Goal: Task Accomplishment & Management: Manage account settings

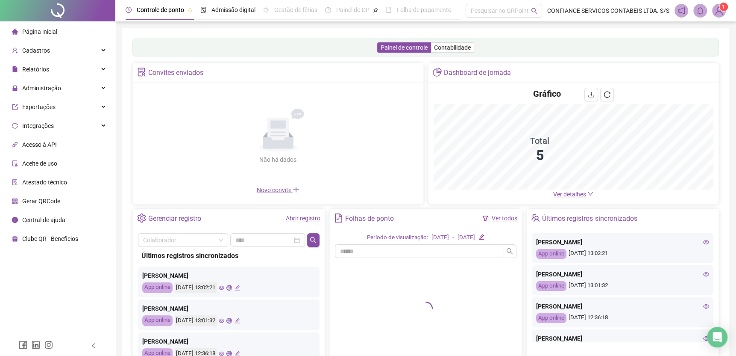
scroll to position [56, 0]
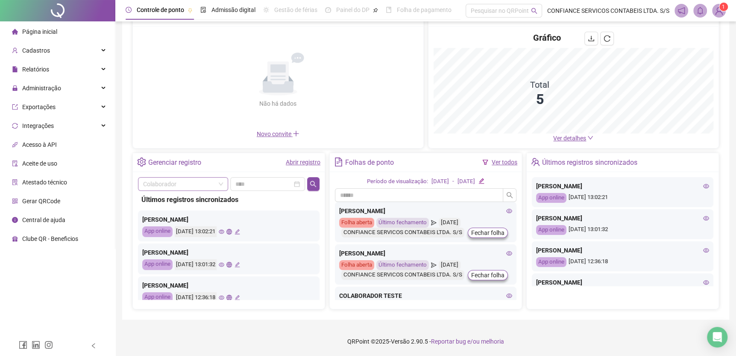
click at [210, 181] on input "search" at bounding box center [179, 183] width 72 height 13
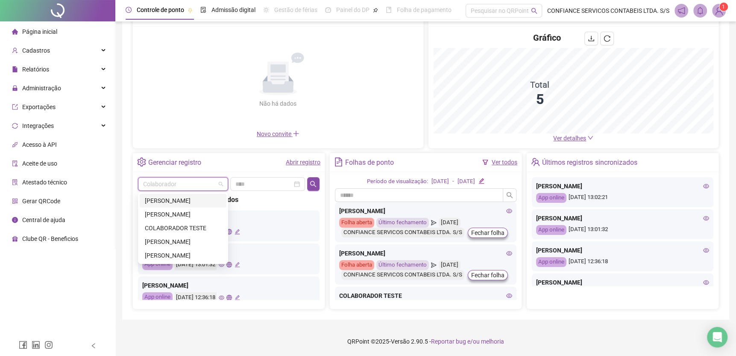
click at [196, 200] on div "[PERSON_NAME]" at bounding box center [183, 200] width 77 height 9
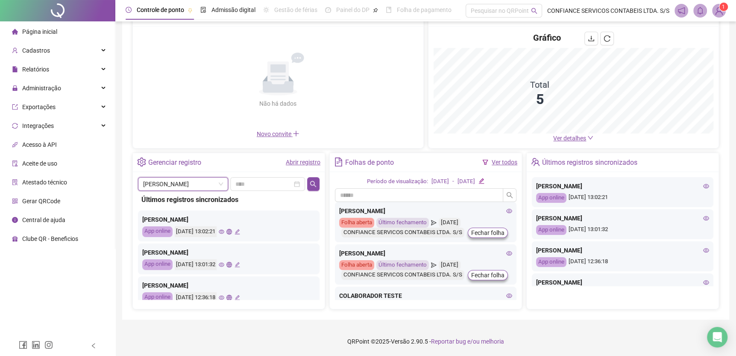
click at [312, 167] on div "Abrir registro" at bounding box center [303, 161] width 35 height 9
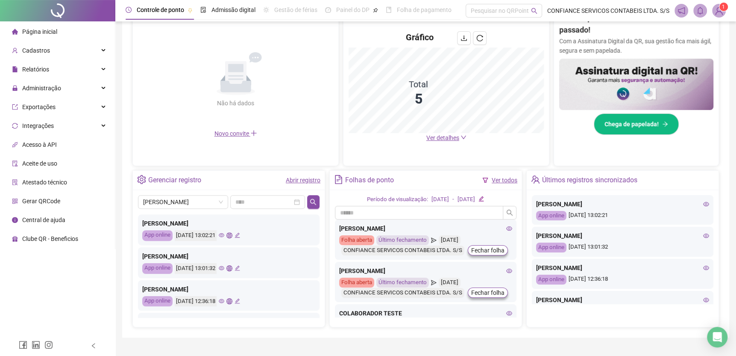
scroll to position [3, 0]
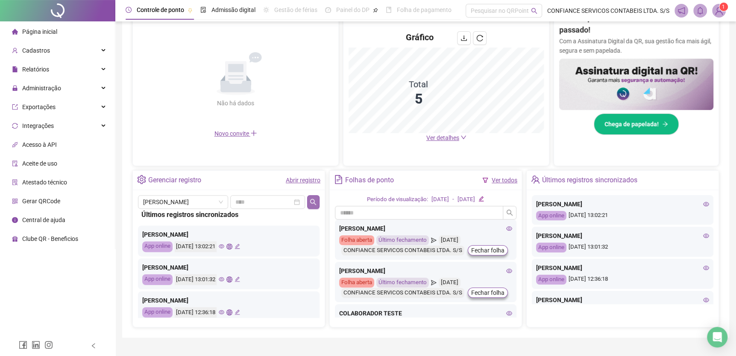
click at [312, 199] on icon "search" at bounding box center [313, 201] width 7 height 7
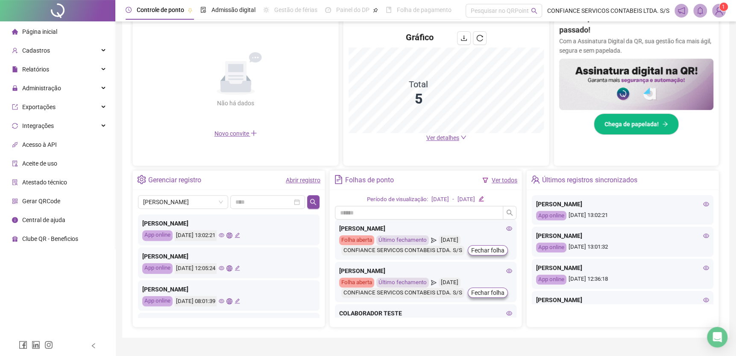
scroll to position [9, 0]
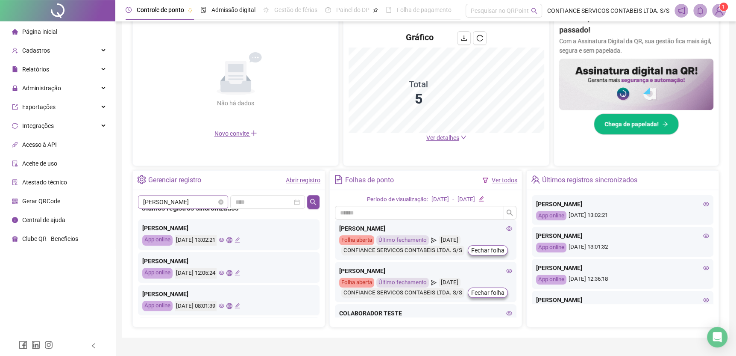
click at [208, 199] on span "[PERSON_NAME]" at bounding box center [183, 201] width 80 height 13
click at [311, 202] on icon "search" at bounding box center [313, 201] width 6 height 6
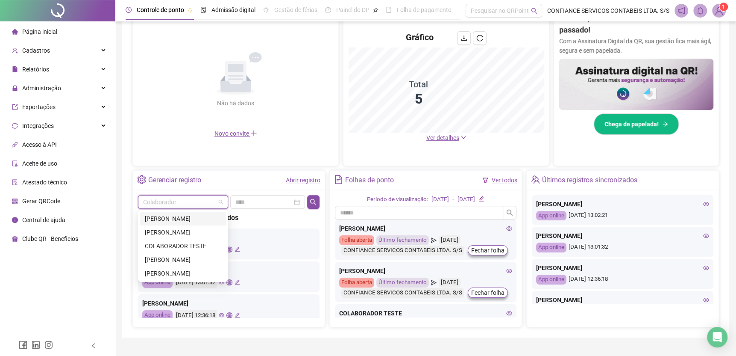
click at [206, 198] on input "search" at bounding box center [179, 201] width 72 height 13
click at [197, 269] on div "[PERSON_NAME]" at bounding box center [183, 272] width 77 height 9
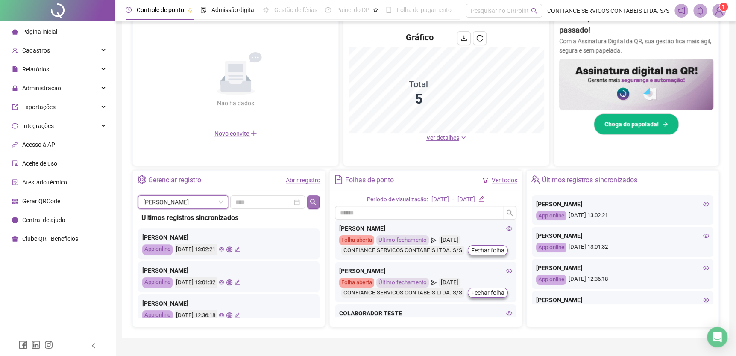
click at [317, 201] on button "button" at bounding box center [313, 202] width 12 height 14
click at [57, 95] on span "Administração" at bounding box center [36, 87] width 49 height 17
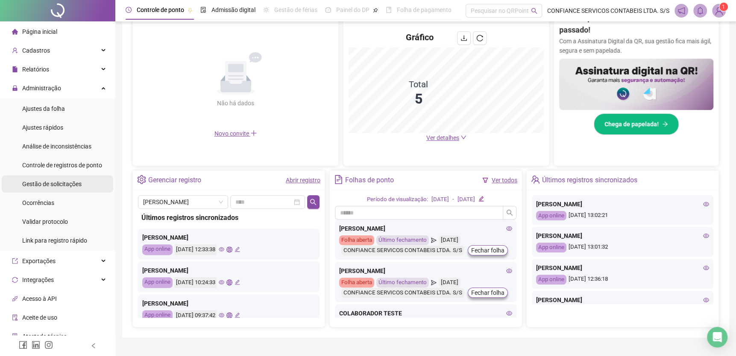
click at [66, 182] on span "Gestão de solicitações" at bounding box center [51, 183] width 59 height 7
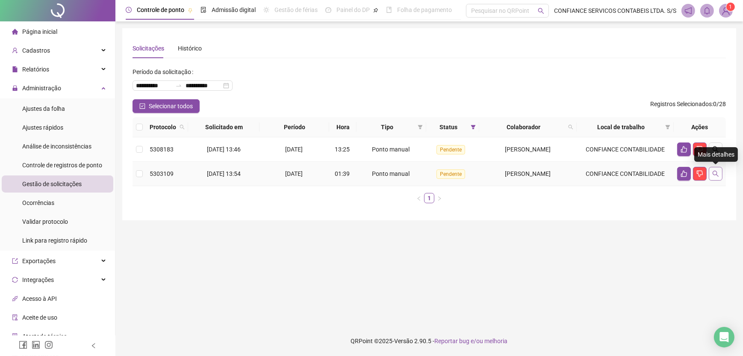
click at [716, 173] on icon "search" at bounding box center [715, 173] width 7 height 7
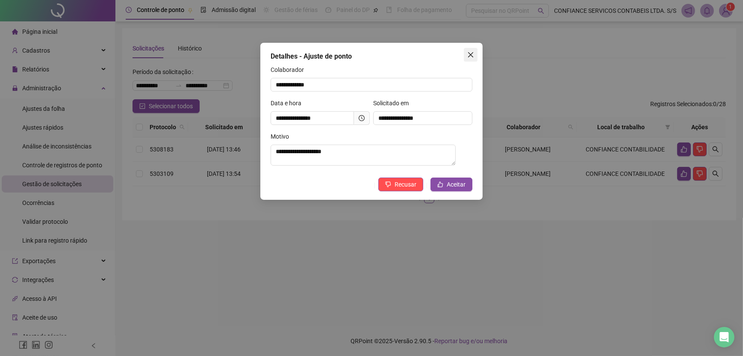
click at [468, 57] on icon "close" at bounding box center [470, 54] width 7 height 7
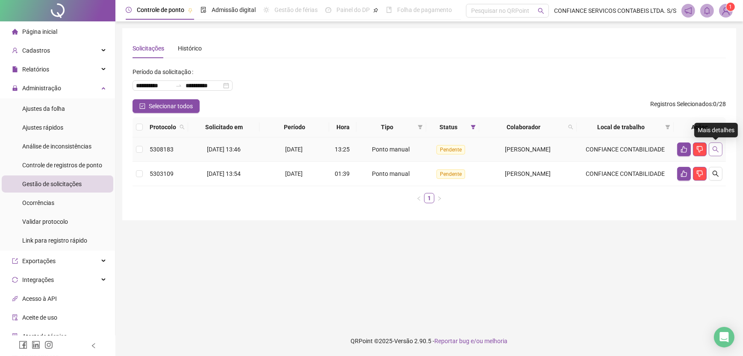
click at [717, 148] on icon "search" at bounding box center [715, 149] width 7 height 7
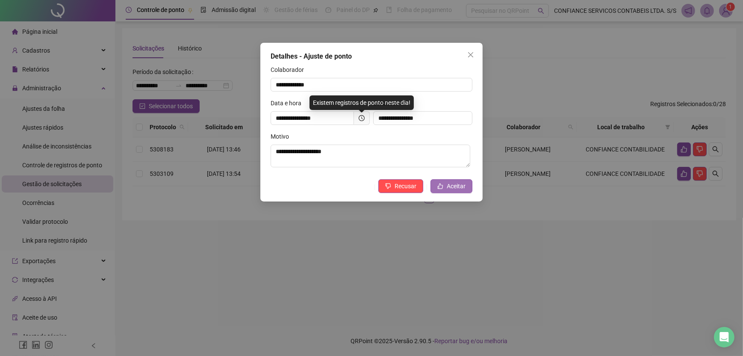
click at [463, 186] on span "Aceitar" at bounding box center [456, 185] width 19 height 9
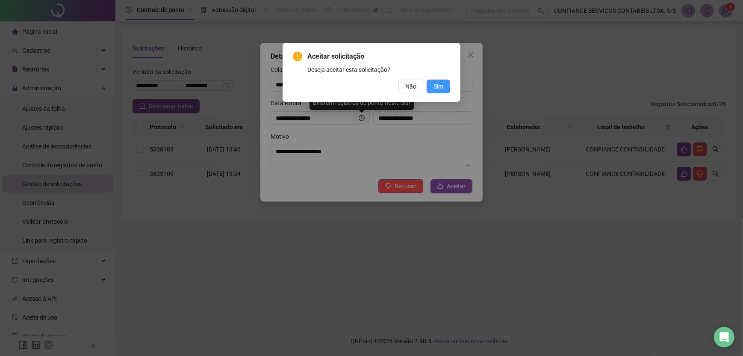
click at [437, 91] on button "Sim" at bounding box center [439, 86] width 24 height 14
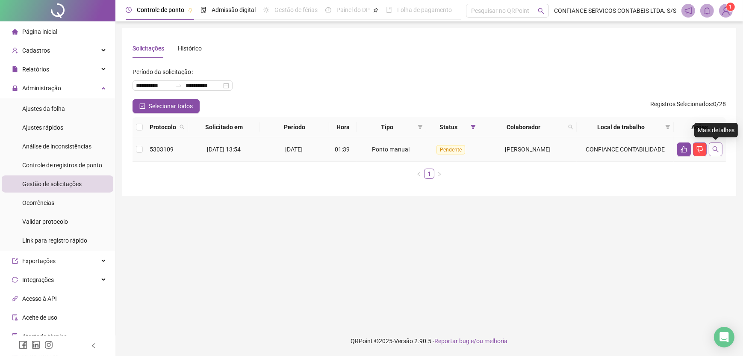
click at [714, 149] on icon "search" at bounding box center [715, 149] width 7 height 7
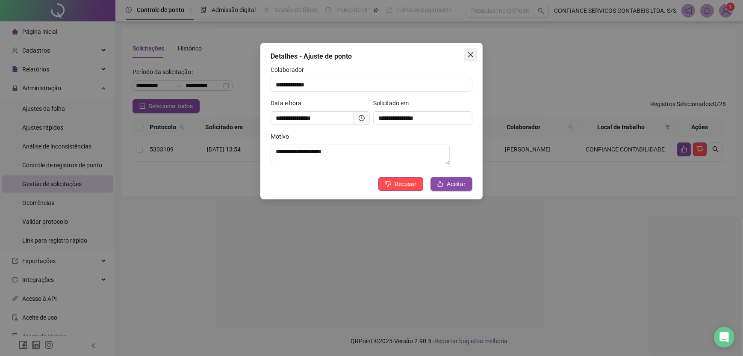
click at [468, 54] on icon "close" at bounding box center [470, 54] width 7 height 7
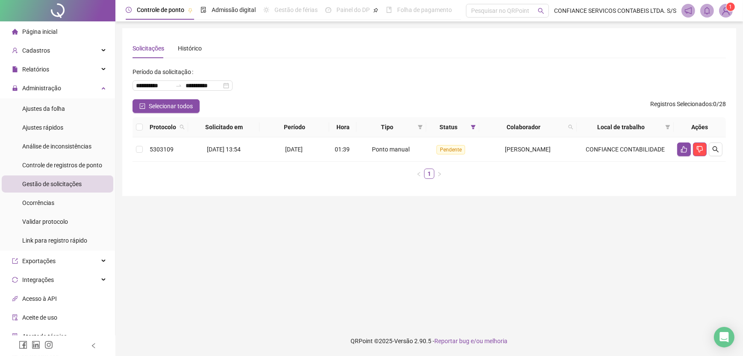
click at [43, 29] on span "Página inicial" at bounding box center [39, 31] width 35 height 7
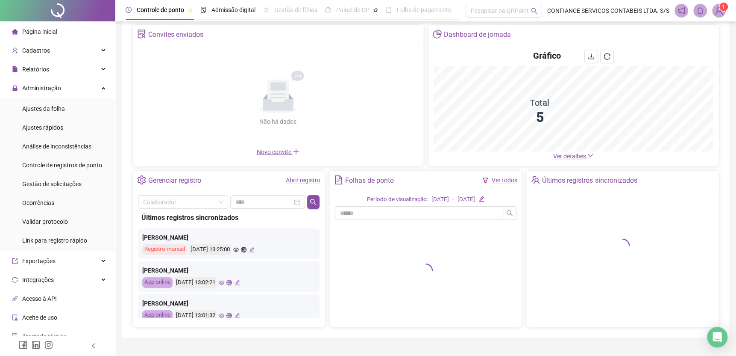
scroll to position [56, 0]
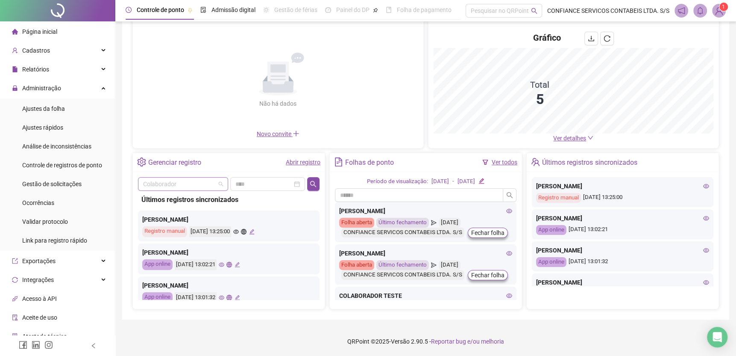
click at [220, 182] on span at bounding box center [183, 183] width 80 height 13
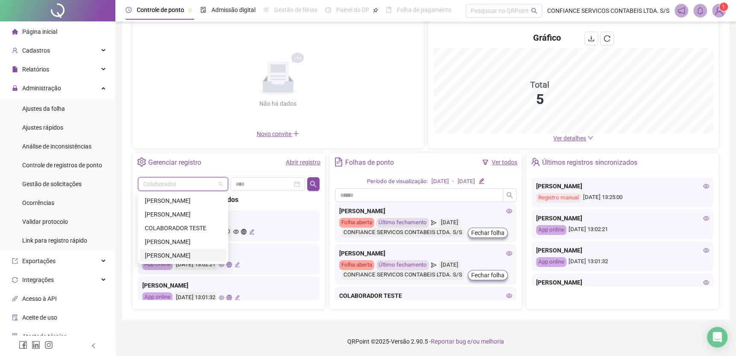
click at [176, 250] on div "[PERSON_NAME]" at bounding box center [183, 255] width 87 height 14
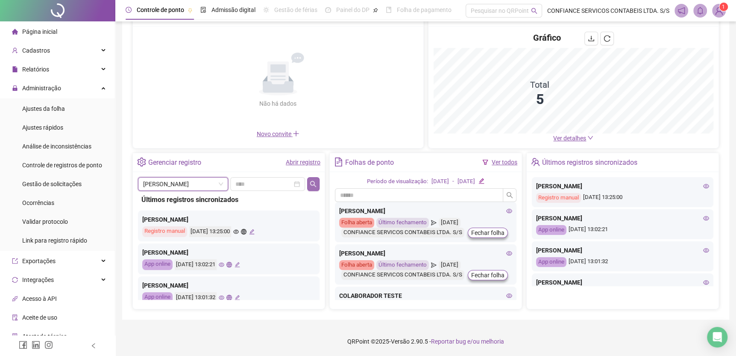
click at [309, 186] on div "Gerenciar registro Abrir registro MAIRA GANDINI MAIRA GANDINI Últimos registros…" at bounding box center [228, 231] width 193 height 157
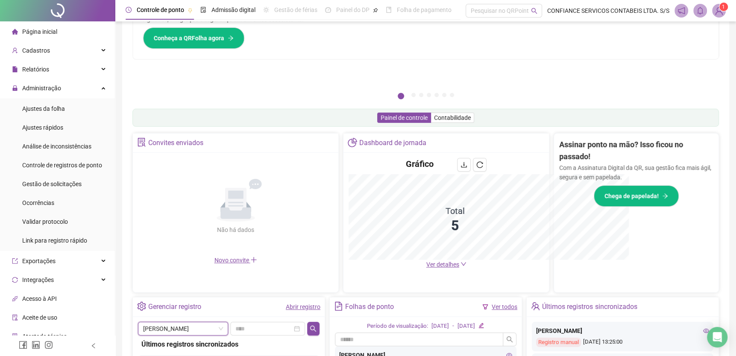
scroll to position [182, 0]
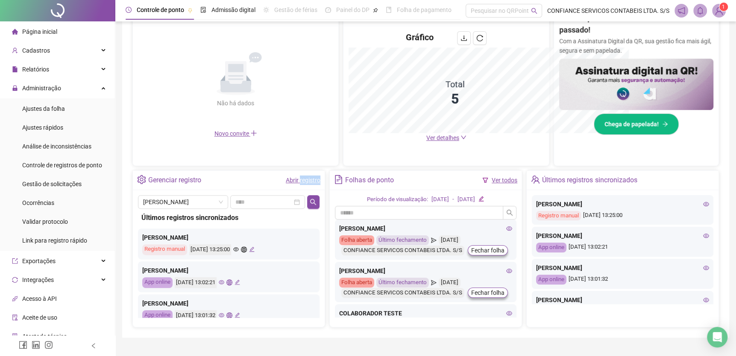
click at [309, 185] on div "Abrir registro" at bounding box center [303, 180] width 35 height 15
drag, startPoint x: 309, startPoint y: 185, endPoint x: 313, endPoint y: 201, distance: 16.2
click at [313, 201] on icon "search" at bounding box center [313, 201] width 7 height 7
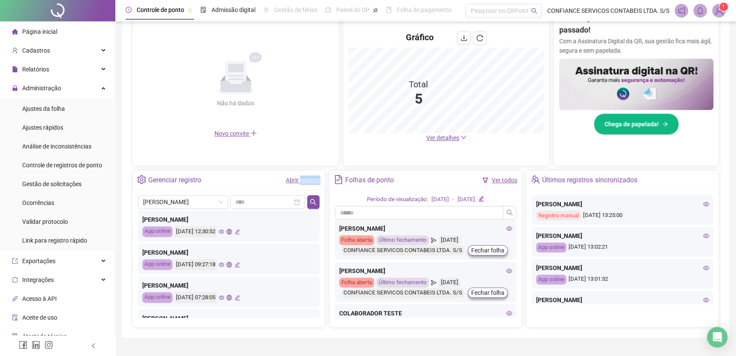
scroll to position [211, 0]
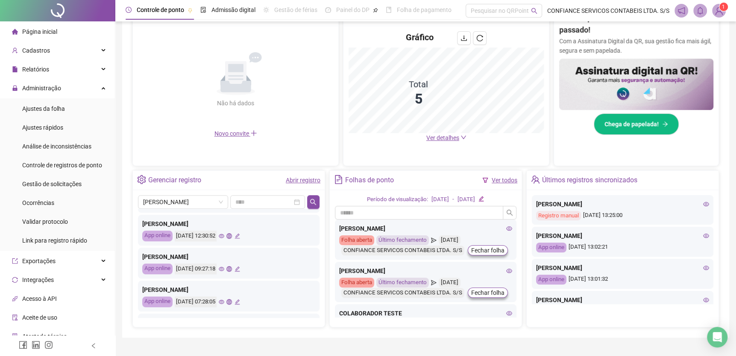
click at [240, 266] on icon "edit" at bounding box center [237, 268] width 5 height 5
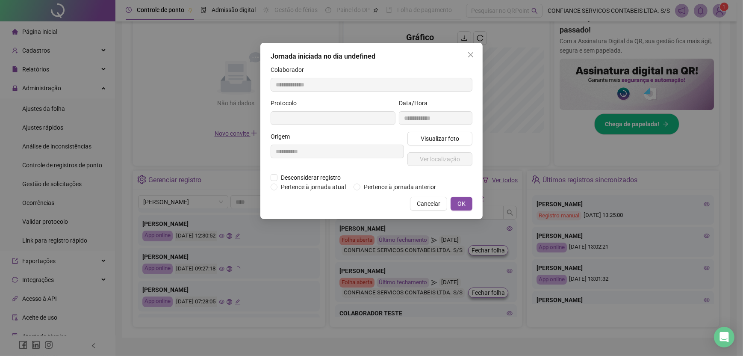
type input "**********"
click at [300, 178] on span "Desconsiderar registro" at bounding box center [310, 177] width 67 height 9
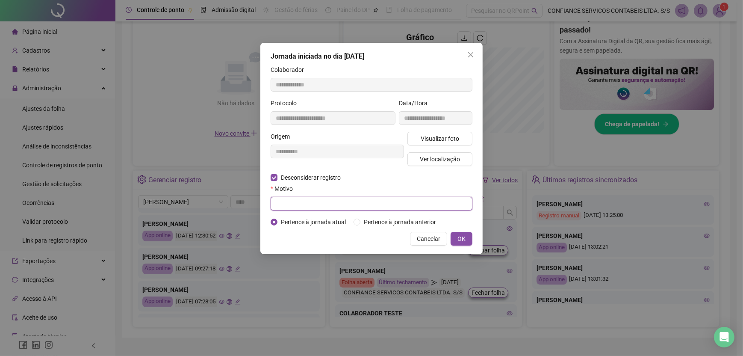
click at [332, 204] on input "text" at bounding box center [372, 204] width 202 height 14
type input "**********"
click at [460, 240] on span "OK" at bounding box center [461, 238] width 8 height 9
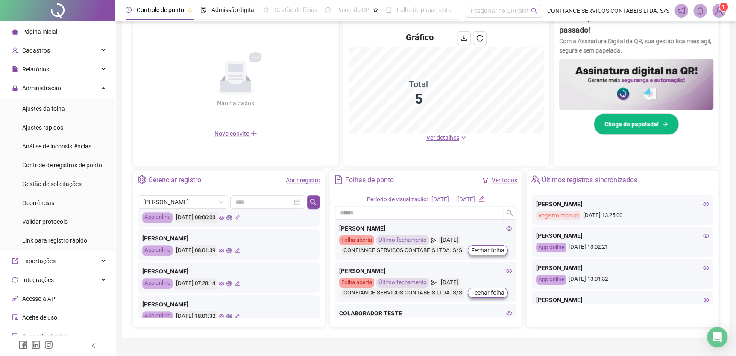
scroll to position [402, 0]
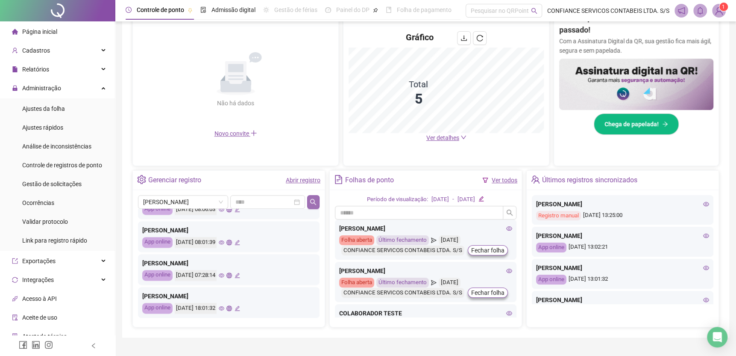
click at [314, 201] on icon "search" at bounding box center [313, 201] width 7 height 7
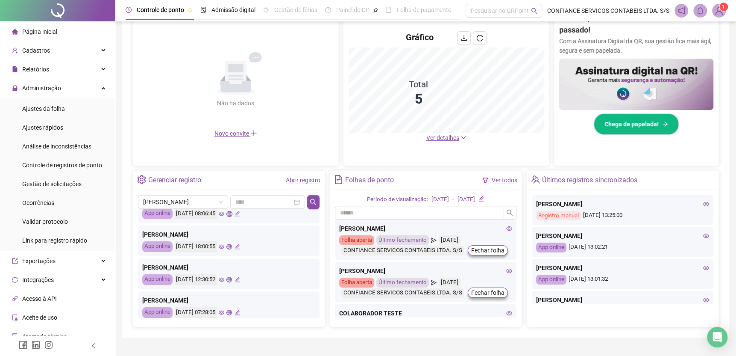
scroll to position [152, 0]
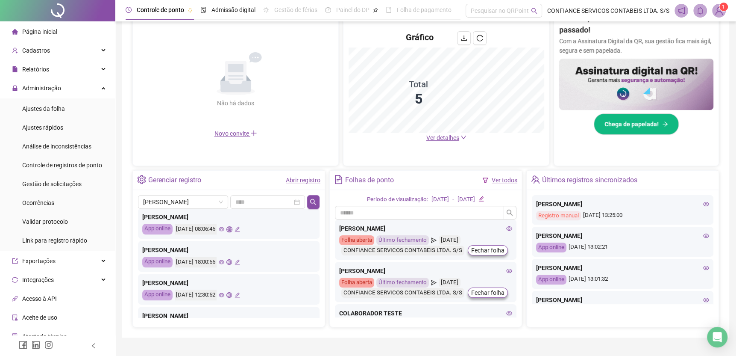
click at [44, 32] on span "Página inicial" at bounding box center [39, 31] width 35 height 7
click at [65, 184] on span "Gestão de solicitações" at bounding box center [51, 183] width 59 height 7
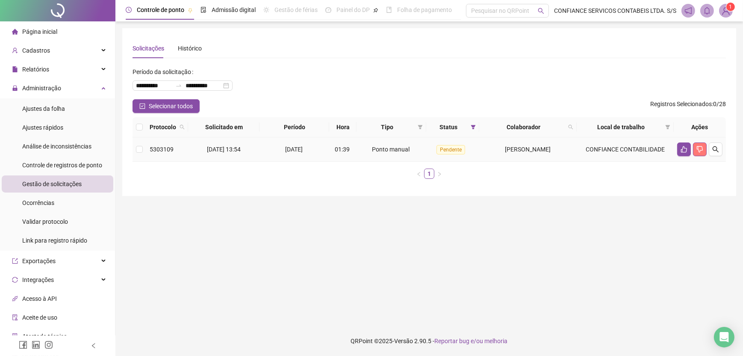
click at [698, 147] on icon "dislike" at bounding box center [699, 149] width 7 height 7
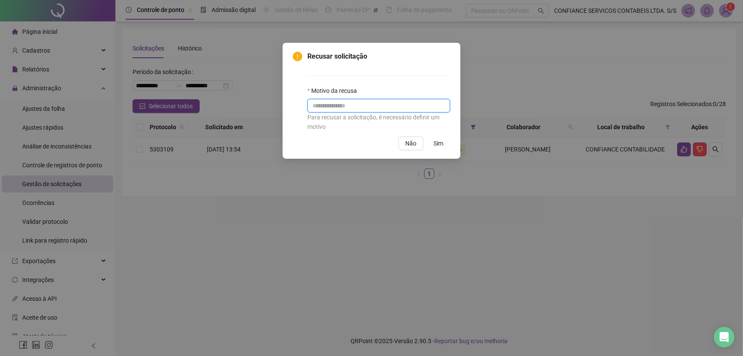
click at [347, 102] on input "text" at bounding box center [378, 106] width 143 height 14
type input "**********"
click at [434, 147] on span "Sim" at bounding box center [438, 142] width 10 height 9
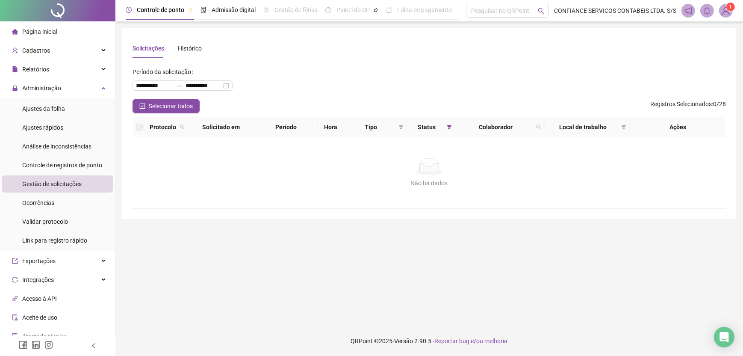
click at [26, 30] on span "Página inicial" at bounding box center [39, 31] width 35 height 7
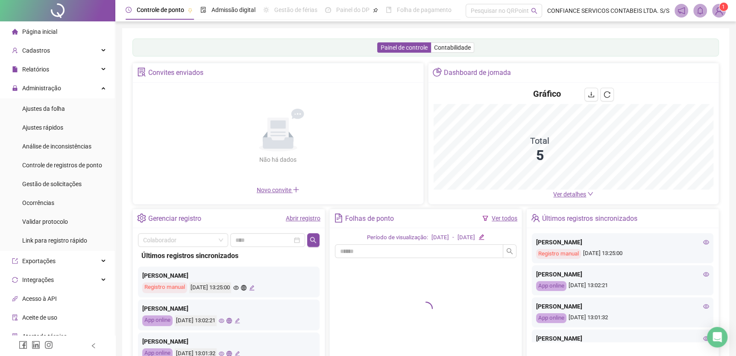
scroll to position [56, 0]
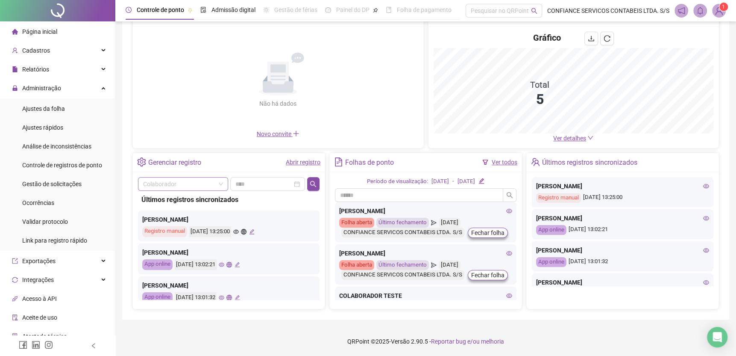
click at [197, 186] on input "search" at bounding box center [179, 183] width 72 height 13
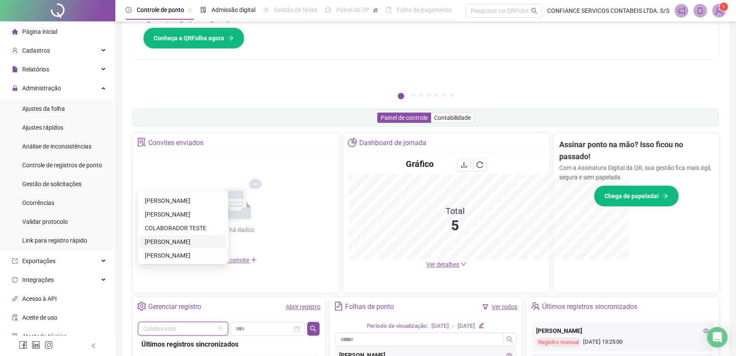
scroll to position [182, 0]
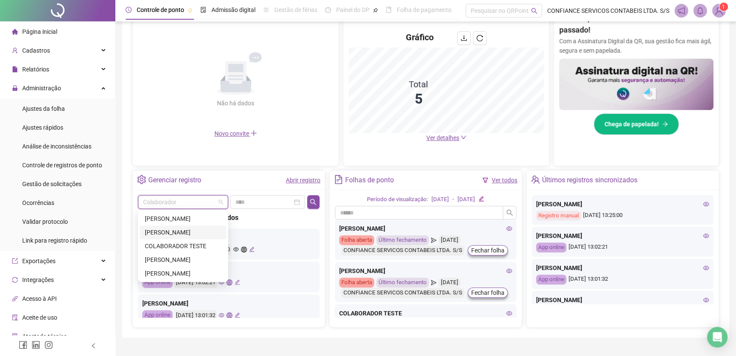
click at [187, 235] on div "[PERSON_NAME]" at bounding box center [183, 231] width 77 height 9
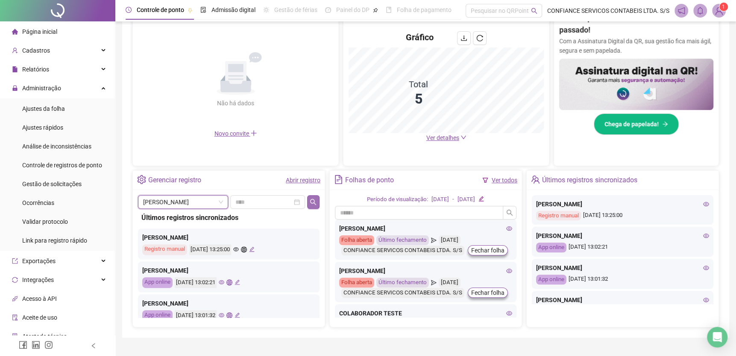
click at [315, 198] on icon "search" at bounding box center [313, 201] width 7 height 7
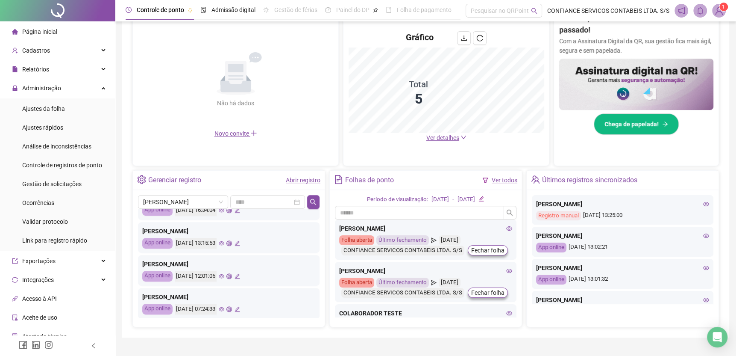
scroll to position [402, 0]
